Goal: Transaction & Acquisition: Subscribe to service/newsletter

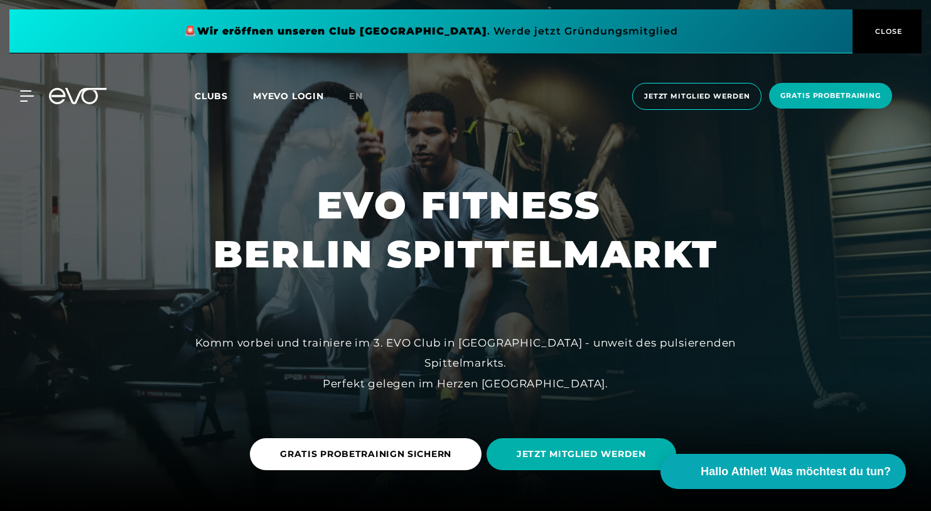
click at [31, 87] on div "MyEVO Login Über EVO Mitgliedschaften Probetraining TAGESPASS EVO Studios [GEOG…" at bounding box center [466, 96] width 926 height 47
click at [28, 102] on div "MyEVO Login Über EVO Mitgliedschaften Probetraining TAGESPASS EVO Studios [GEOG…" at bounding box center [466, 96] width 926 height 47
click at [18, 95] on div at bounding box center [20, 95] width 38 height 11
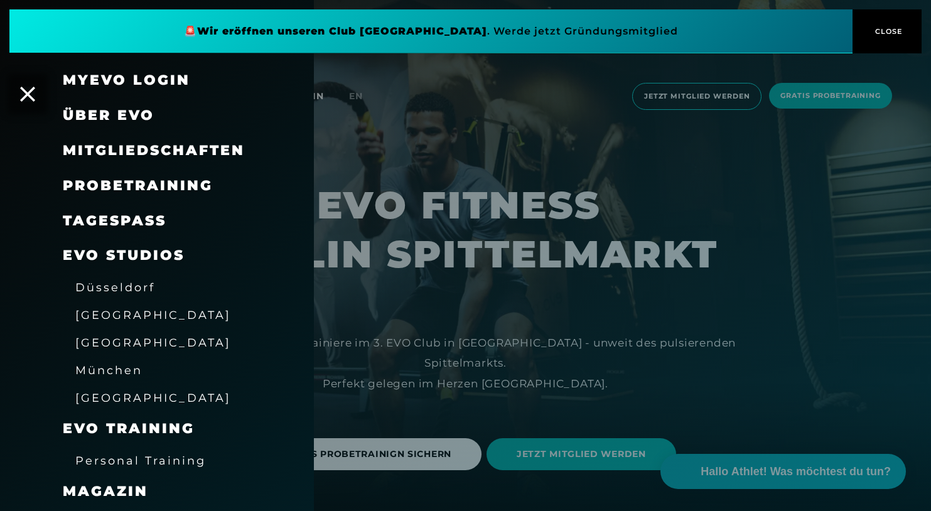
click at [168, 138] on div "Mitgliedschaften" at bounding box center [173, 150] width 220 height 35
click at [176, 148] on span "Mitgliedschaften" at bounding box center [154, 150] width 182 height 17
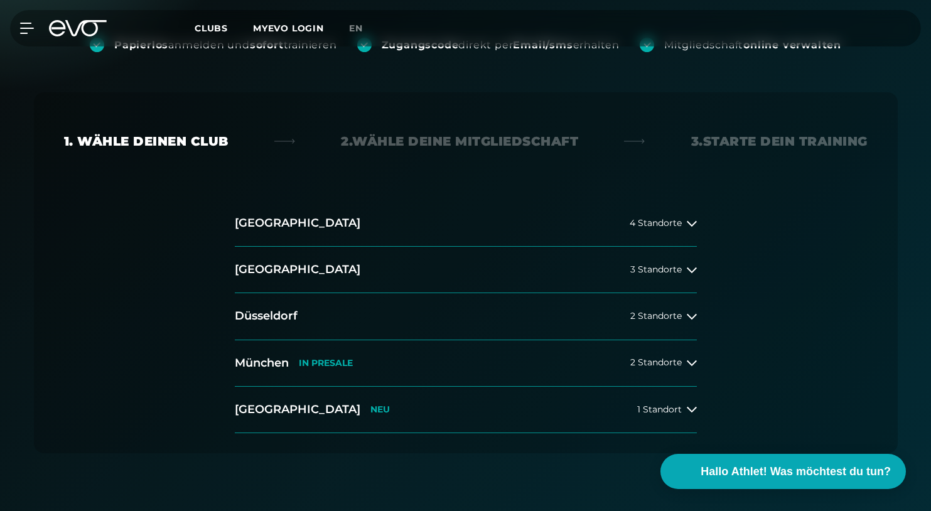
scroll to position [188, 0]
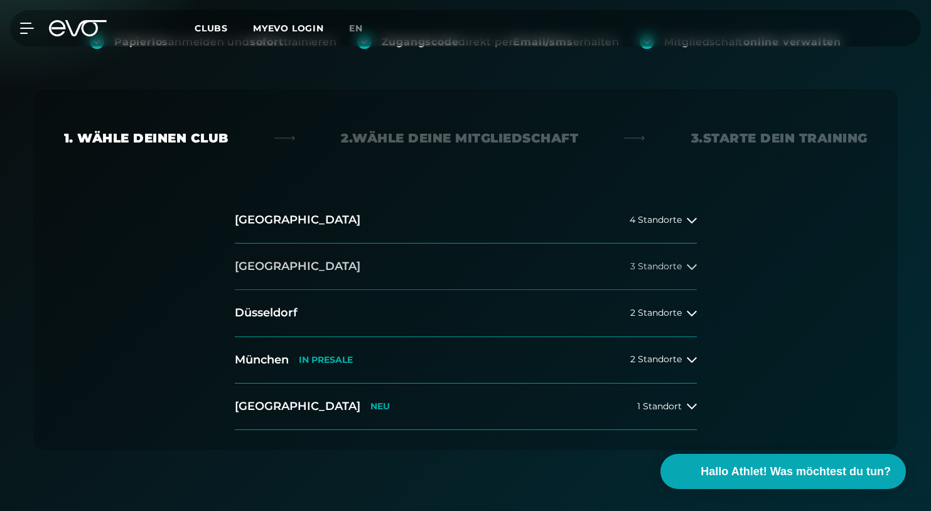
click at [323, 264] on button "[GEOGRAPHIC_DATA] 3 Standorte" at bounding box center [466, 267] width 462 height 46
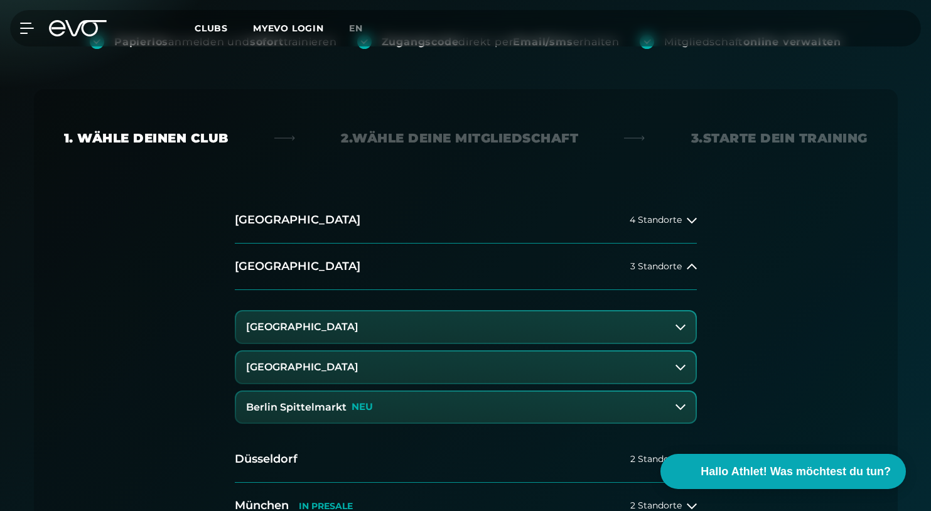
click at [312, 406] on h3 "Berlin Spittelmarkt" at bounding box center [296, 407] width 100 height 11
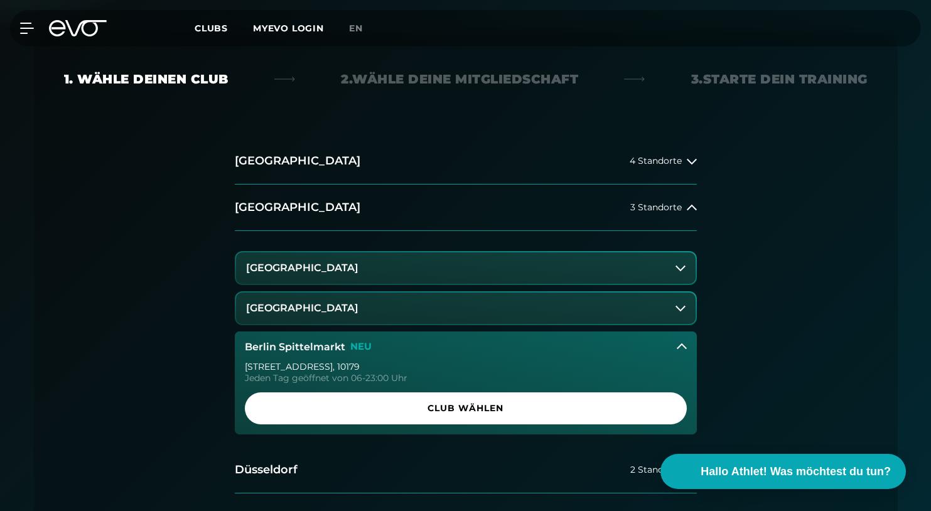
scroll to position [314, 0]
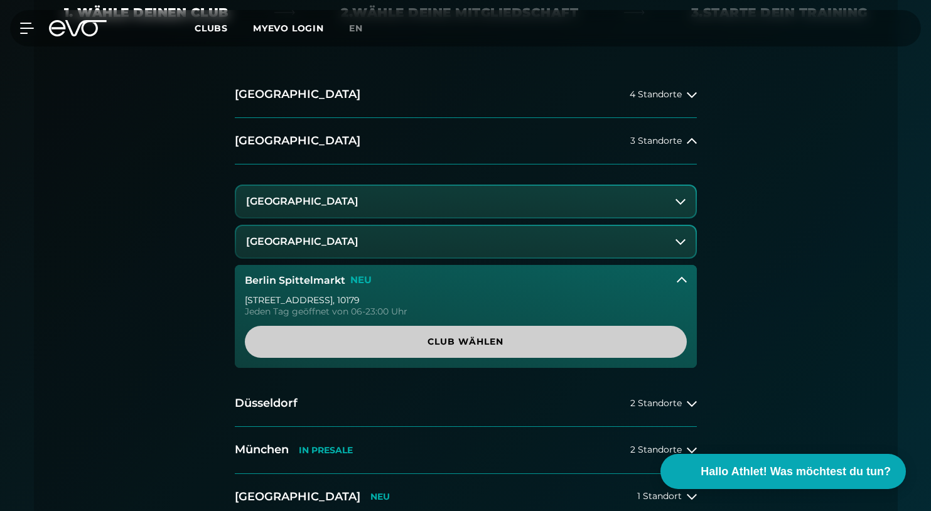
click at [460, 350] on link "Club wählen" at bounding box center [466, 342] width 442 height 32
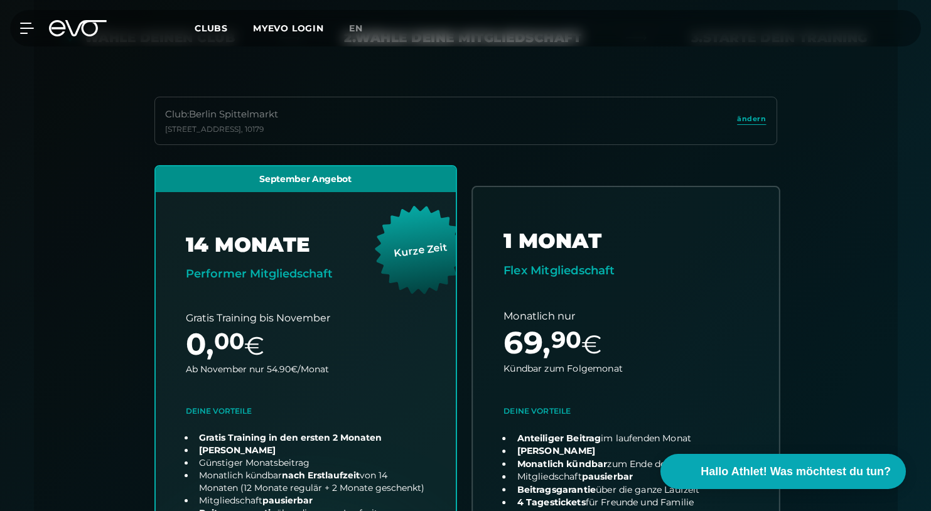
scroll to position [277, 0]
